Goal: Find specific page/section: Find specific page/section

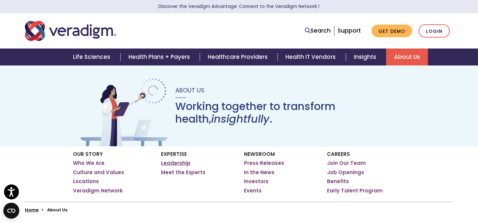
click at [177, 161] on link "Leadership" at bounding box center [176, 163] width 30 height 7
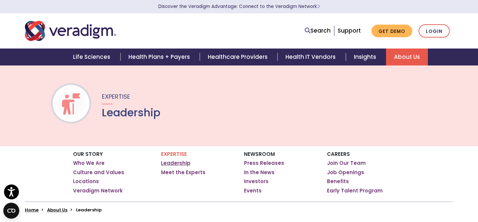
click at [179, 163] on link "Leadership" at bounding box center [176, 163] width 30 height 7
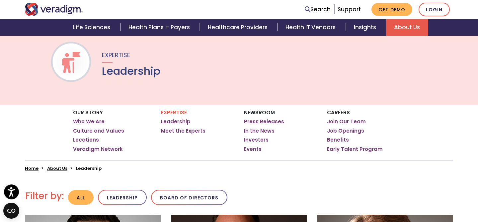
scroll to position [41, 0]
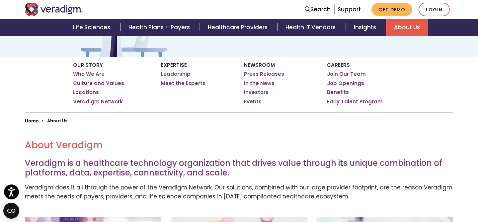
scroll to position [132, 0]
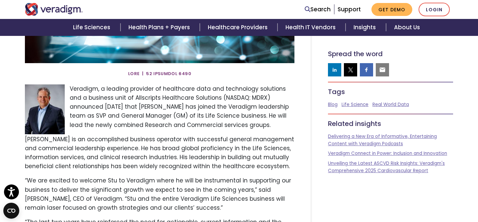
scroll to position [217, 0]
